Goal: Find specific page/section: Find specific page/section

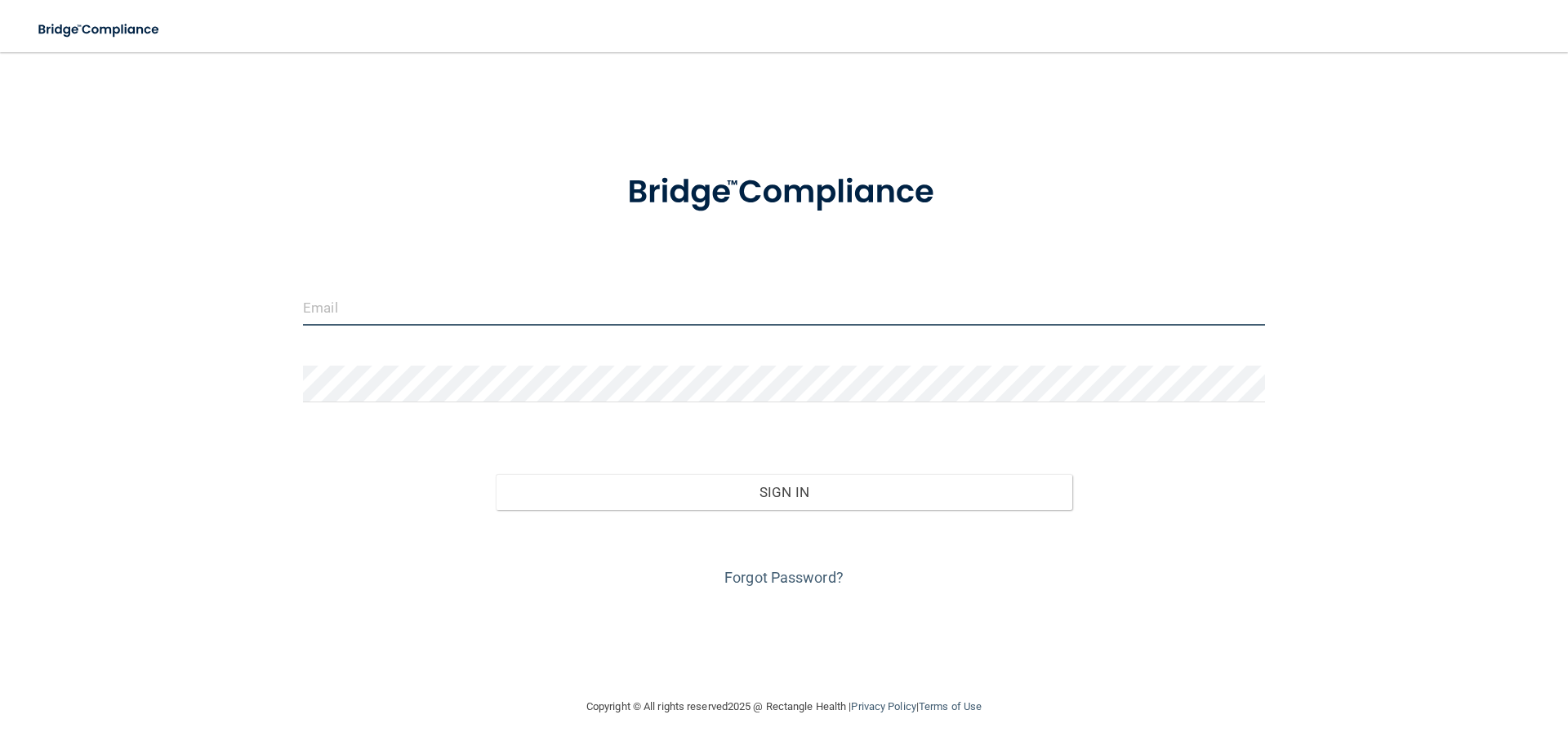
type input "[EMAIL_ADDRESS][DOMAIN_NAME]"
click at [545, 306] on input "[EMAIL_ADDRESS][DOMAIN_NAME]" at bounding box center [784, 308] width 962 height 37
drag, startPoint x: 545, startPoint y: 306, endPoint x: 271, endPoint y: 360, distance: 279.3
click at [271, 360] on div "[EMAIL_ADDRESS][DOMAIN_NAME] Invalid email/password. You don't have permission …" at bounding box center [784, 375] width 1503 height 613
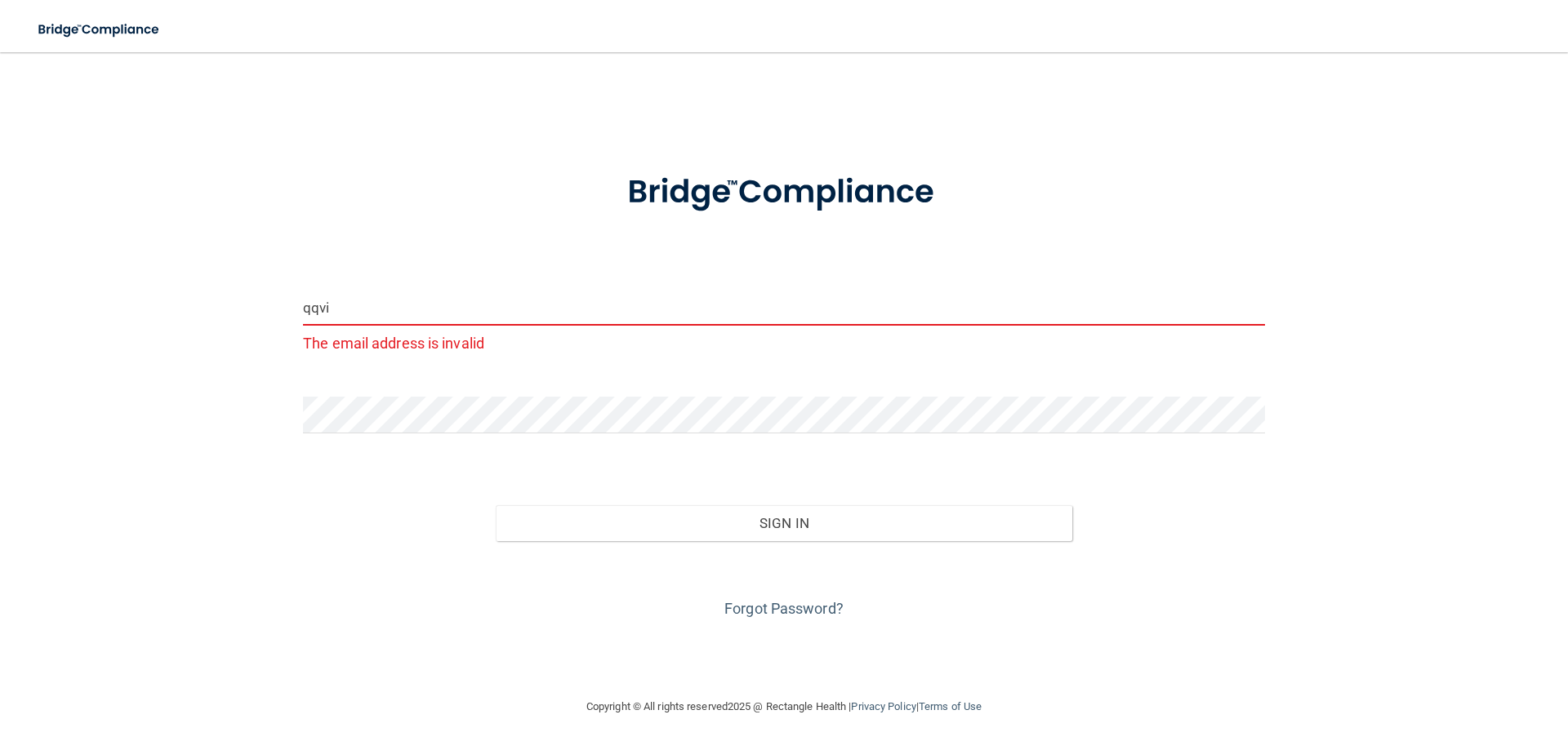
type input "[EMAIL_ADDRESS][DOMAIN_NAME]"
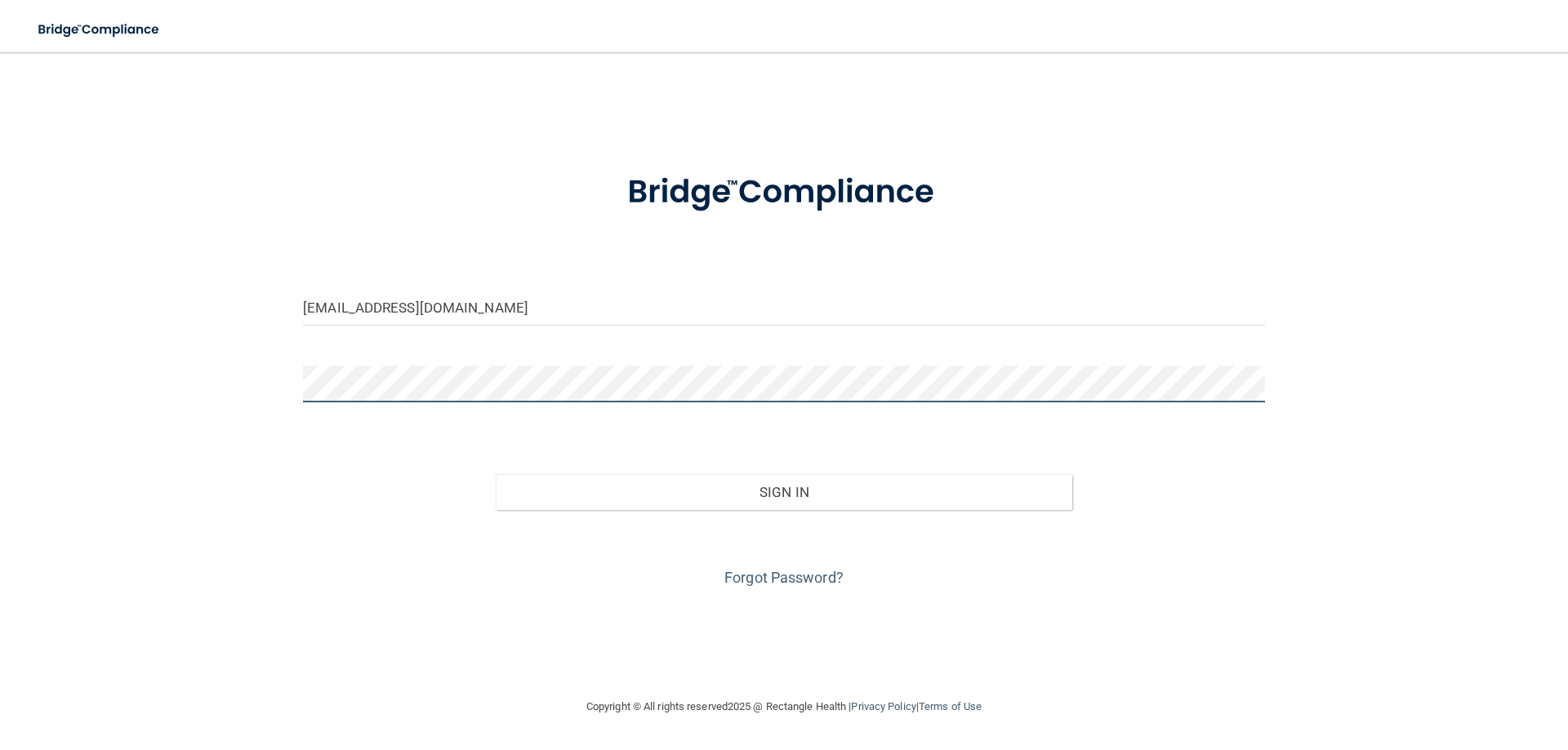
click at [172, 433] on div "[EMAIL_ADDRESS][DOMAIN_NAME] Invalid email/password. You don't have permission …" at bounding box center [784, 375] width 1503 height 613
click at [496, 475] on button "Sign In" at bounding box center [784, 492] width 578 height 36
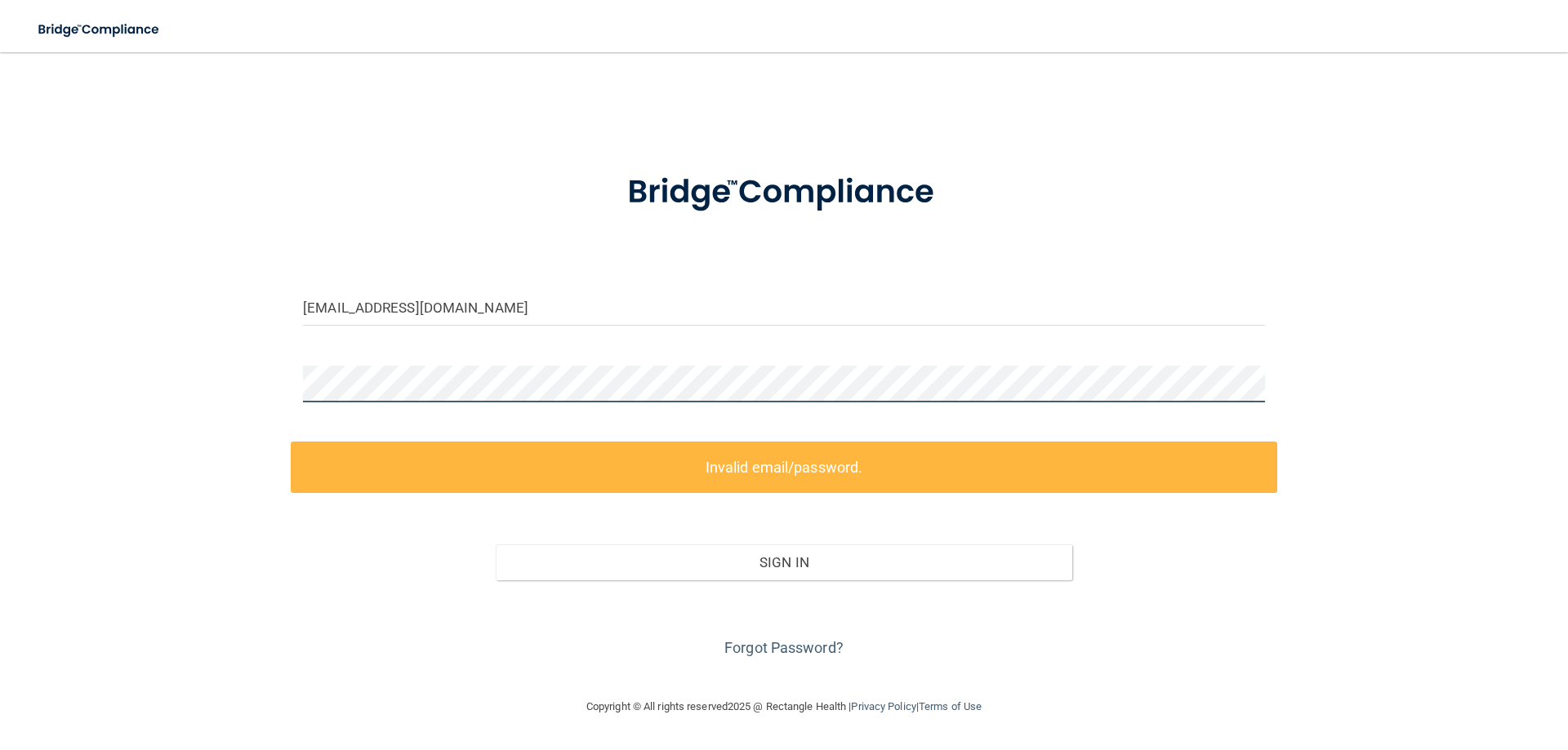
click at [207, 424] on div "[EMAIL_ADDRESS][DOMAIN_NAME] Invalid email/password. You don't have permission …" at bounding box center [784, 375] width 1503 height 613
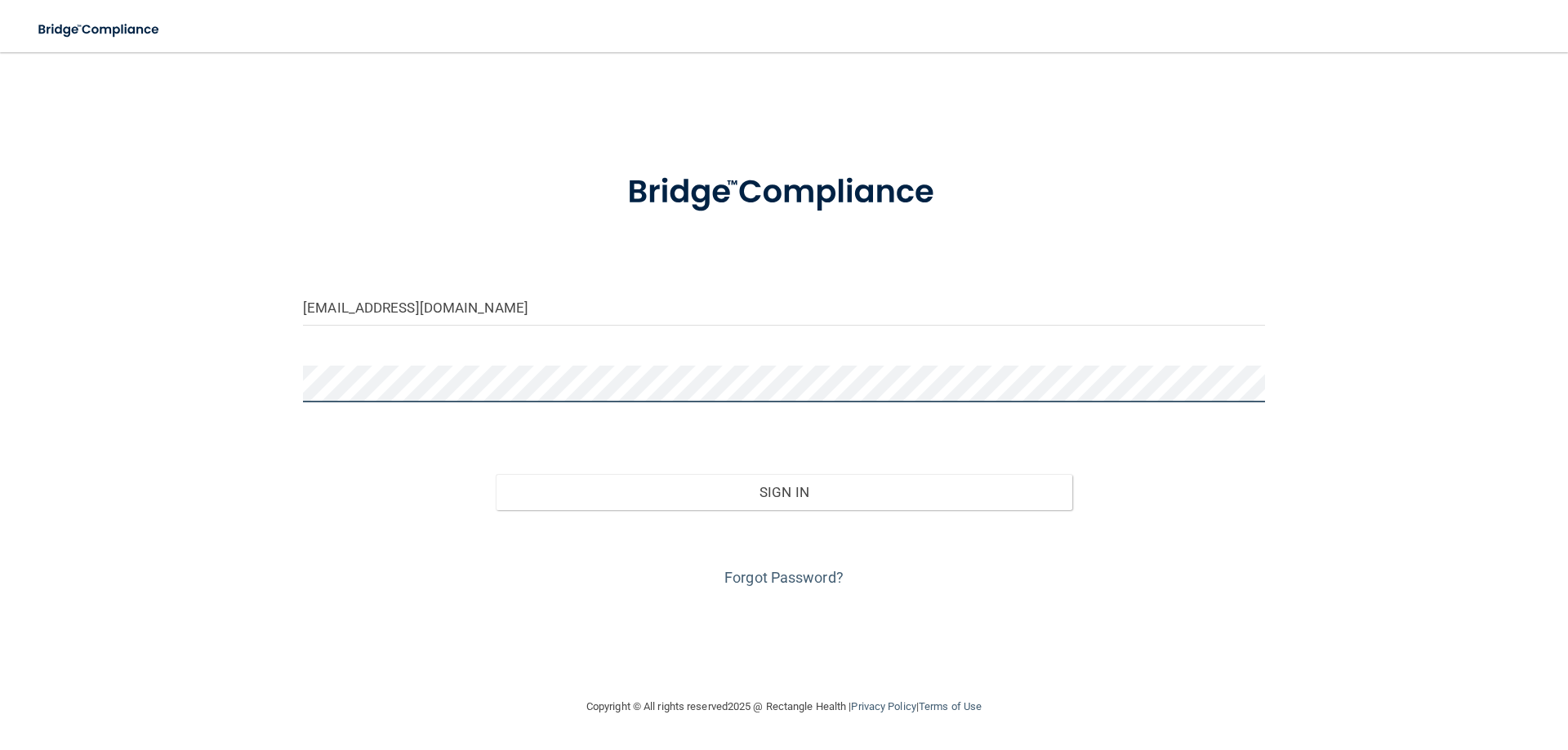
click at [241, 400] on div "[EMAIL_ADDRESS][DOMAIN_NAME] Invalid email/password. You don't have permission …" at bounding box center [784, 375] width 1503 height 613
click at [496, 475] on button "Sign In" at bounding box center [784, 492] width 578 height 36
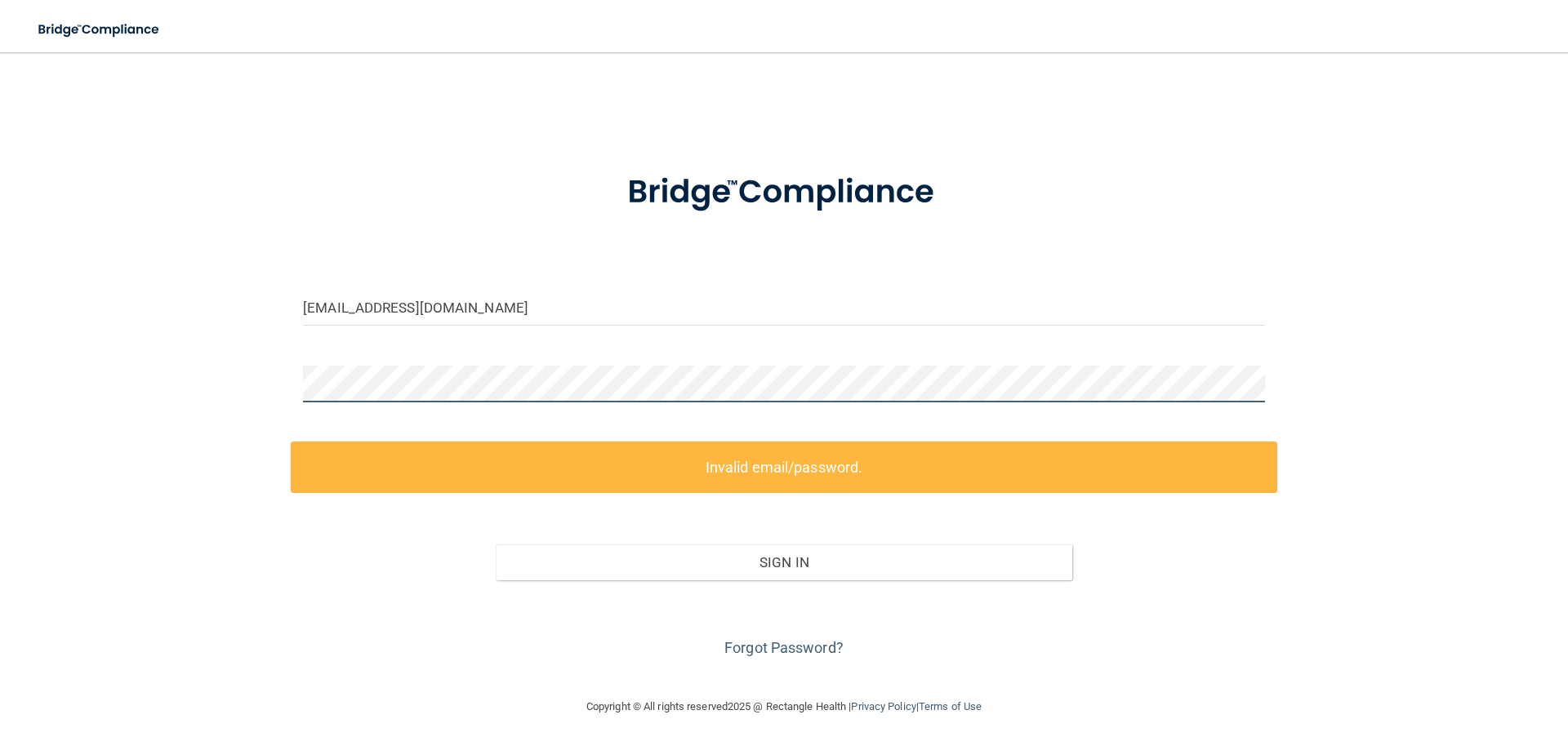
click at [199, 404] on div "[EMAIL_ADDRESS][DOMAIN_NAME] Invalid email/password. You don't have permission …" at bounding box center [784, 375] width 1503 height 613
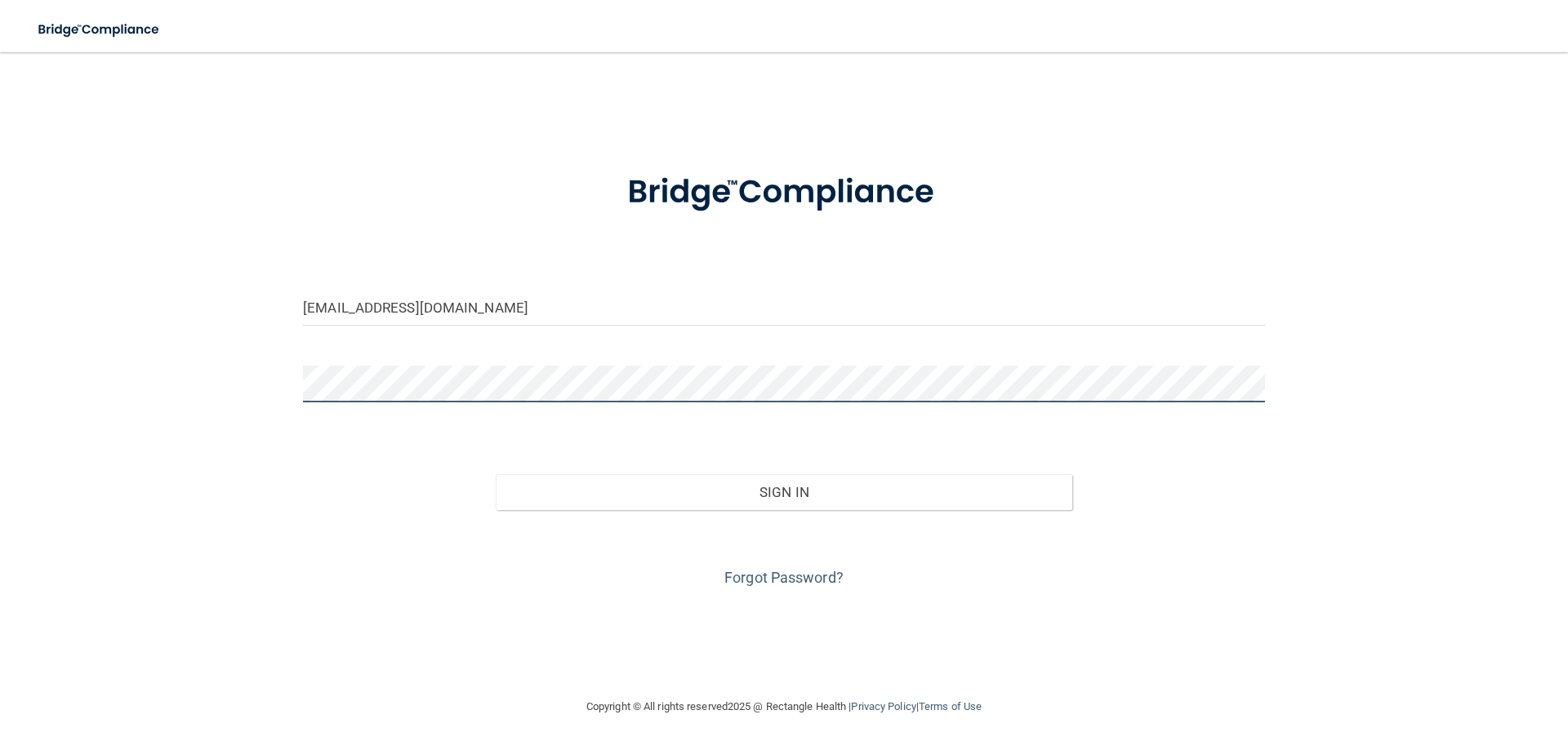
click at [496, 475] on button "Sign In" at bounding box center [784, 492] width 578 height 36
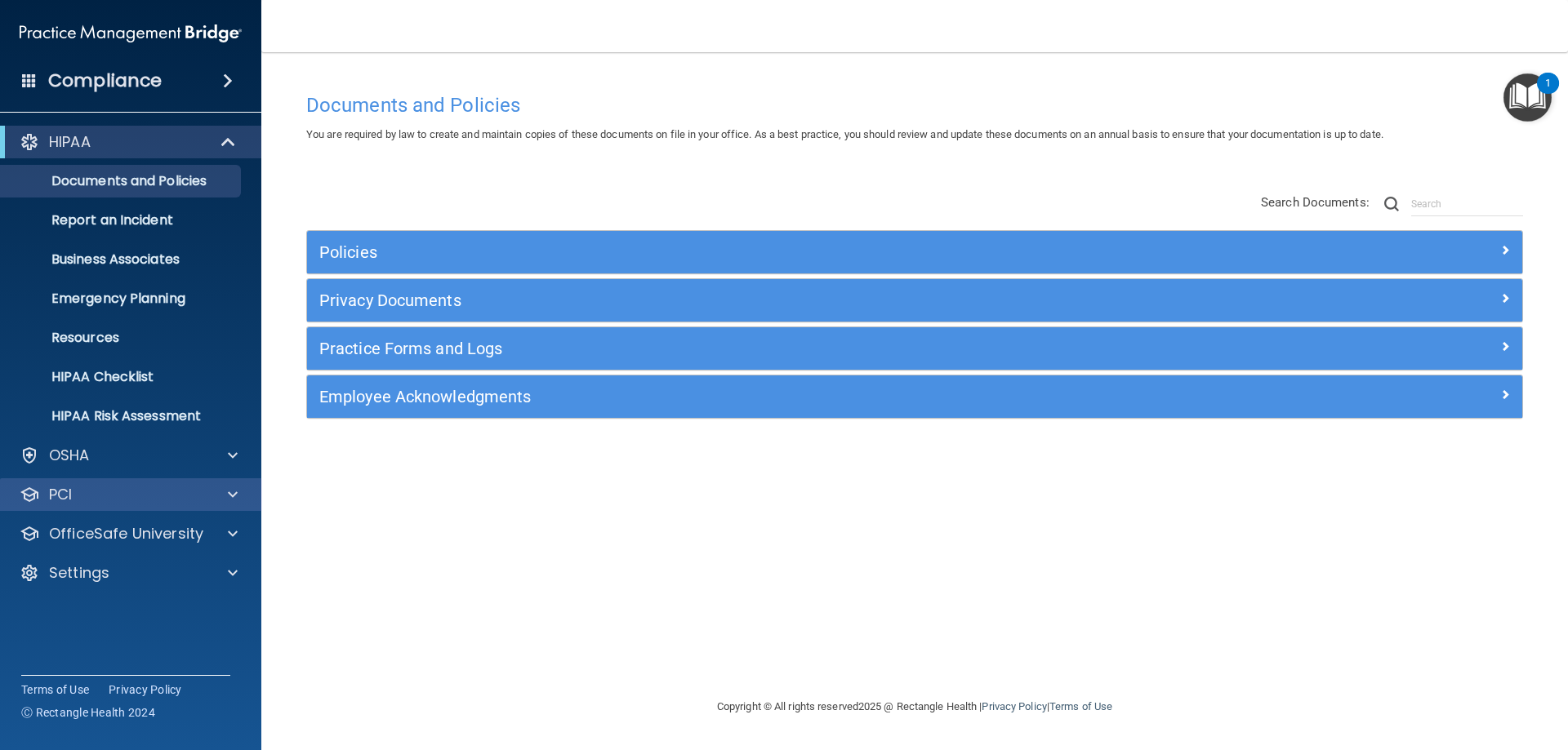
click at [230, 504] on div "PCI" at bounding box center [131, 494] width 262 height 32
click at [236, 491] on span at bounding box center [233, 494] width 10 height 19
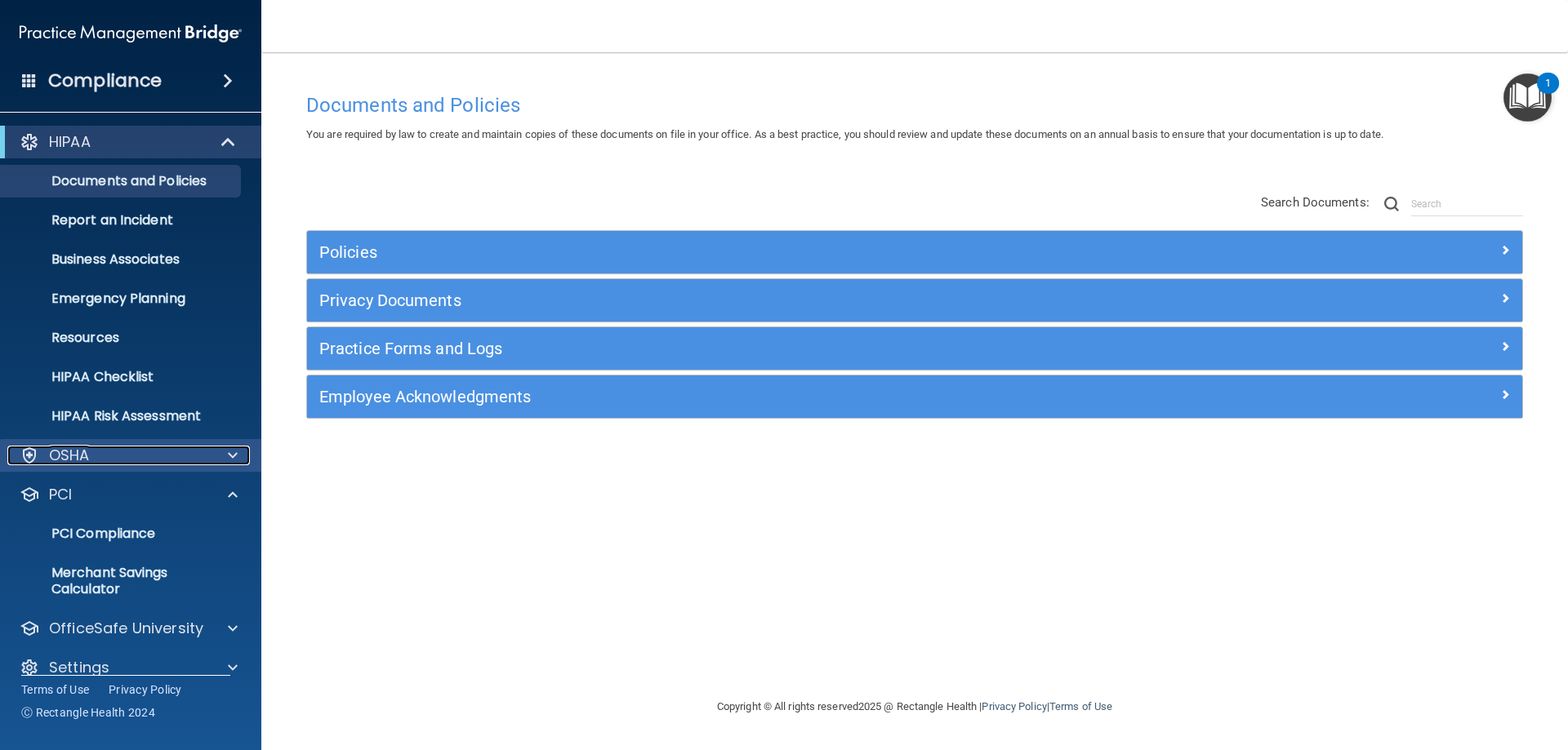
click at [229, 451] on span at bounding box center [233, 455] width 10 height 19
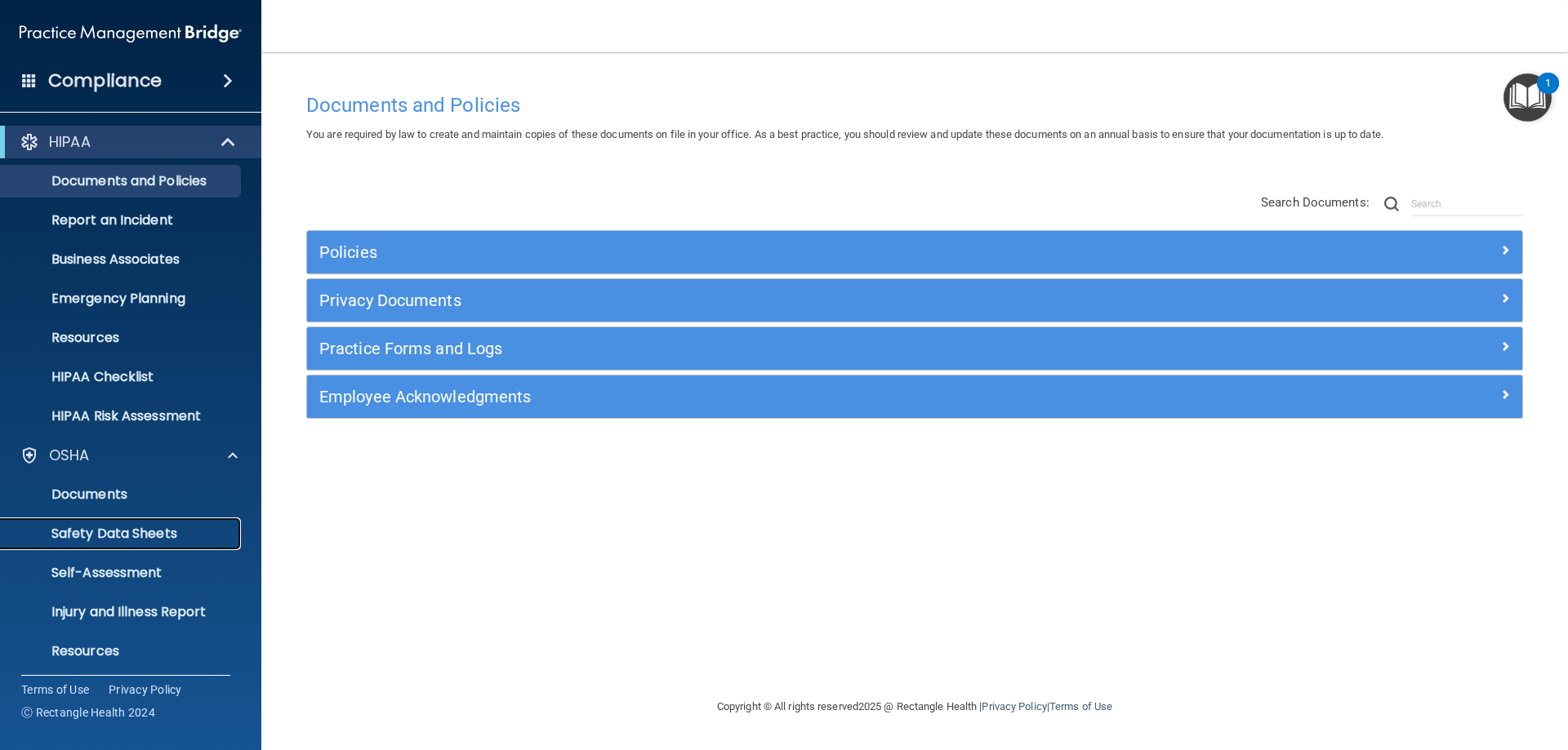
click at [164, 531] on p "Safety Data Sheets" at bounding box center [121, 534] width 223 height 17
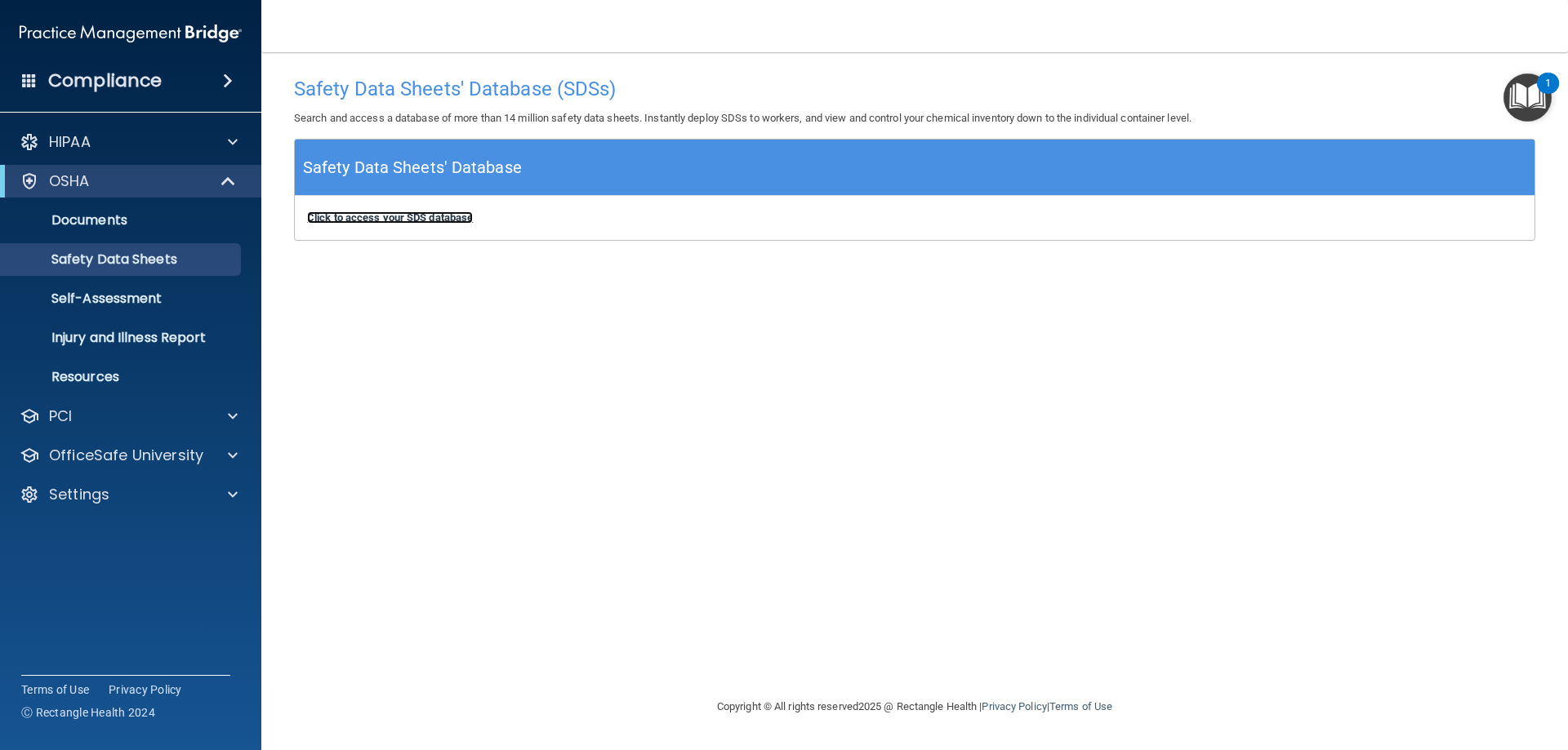
click at [461, 214] on b "Click to access your SDS database" at bounding box center [389, 217] width 166 height 12
